Goal: Information Seeking & Learning: Understand process/instructions

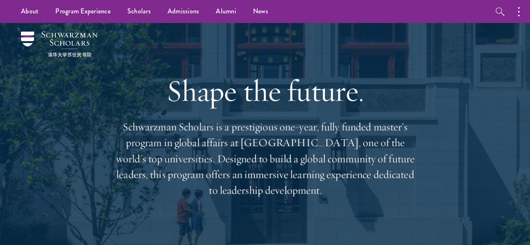
click at [353, 117] on div "Shape the future. Schwarzman Scholars is a prestigious one-year, fully funded m…" at bounding box center [264, 136] width 301 height 226
click at [151, 18] on link "Scholars" at bounding box center [139, 11] width 40 height 23
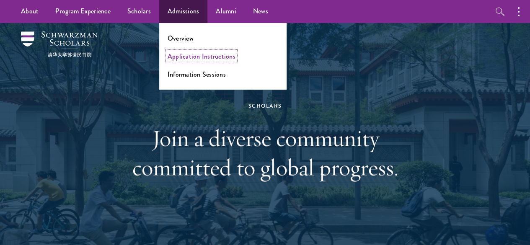
click at [196, 57] on link "Application Instructions" at bounding box center [201, 57] width 68 height 10
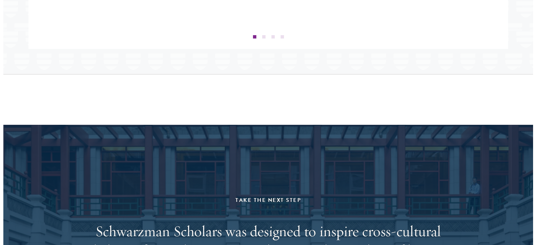
scroll to position [1437, 0]
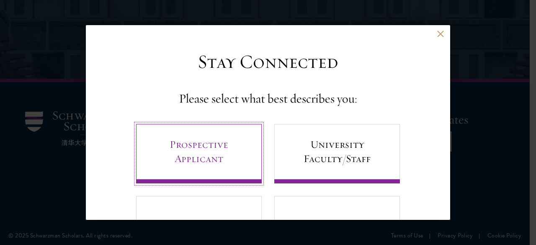
click at [205, 140] on link "Prospective Applicant" at bounding box center [199, 153] width 126 height 59
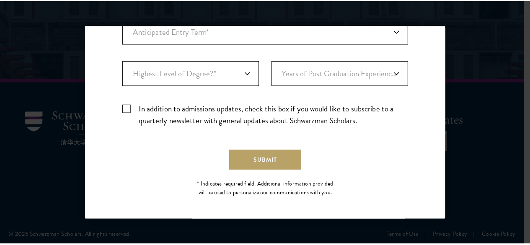
scroll to position [322, 0]
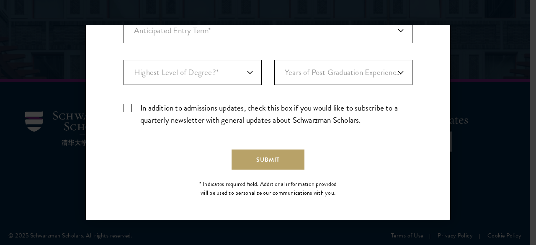
click at [482, 52] on div "Back Stay Connected Please select what best describes you: Prospective Applican…" at bounding box center [268, 122] width 536 height 195
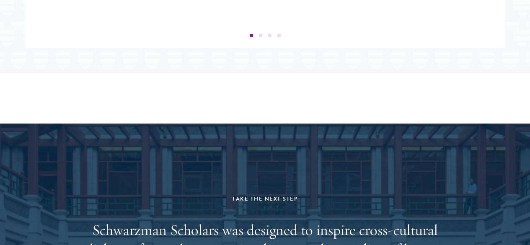
scroll to position [0, 0]
